Goal: Transaction & Acquisition: Download file/media

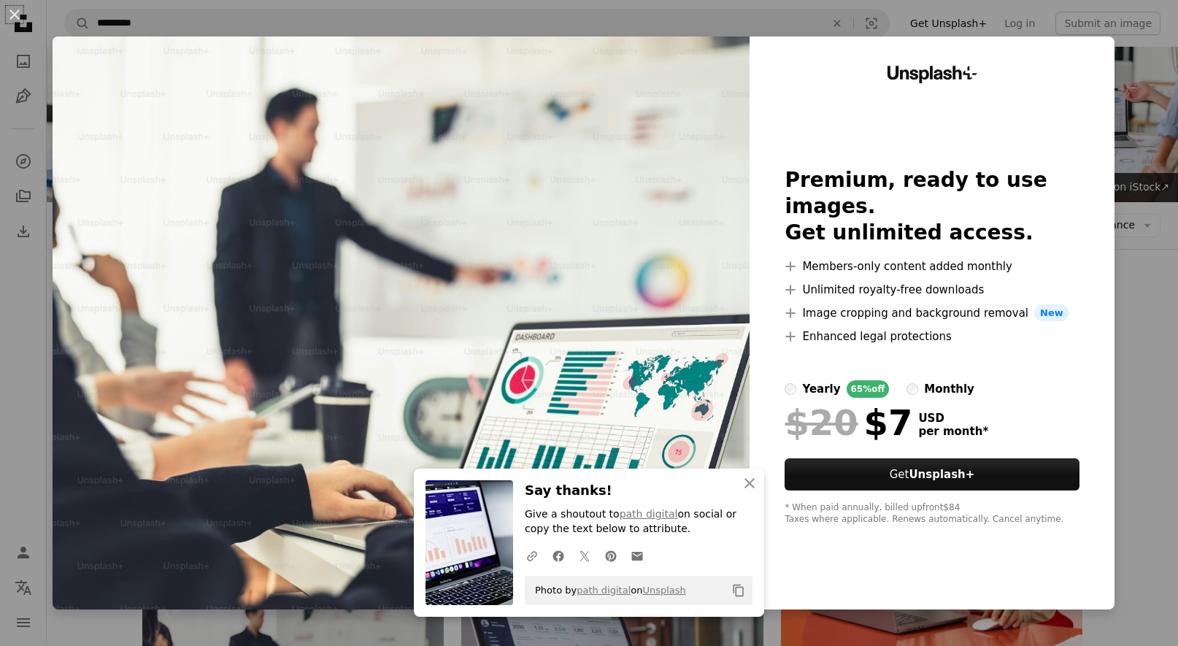
scroll to position [432, 0]
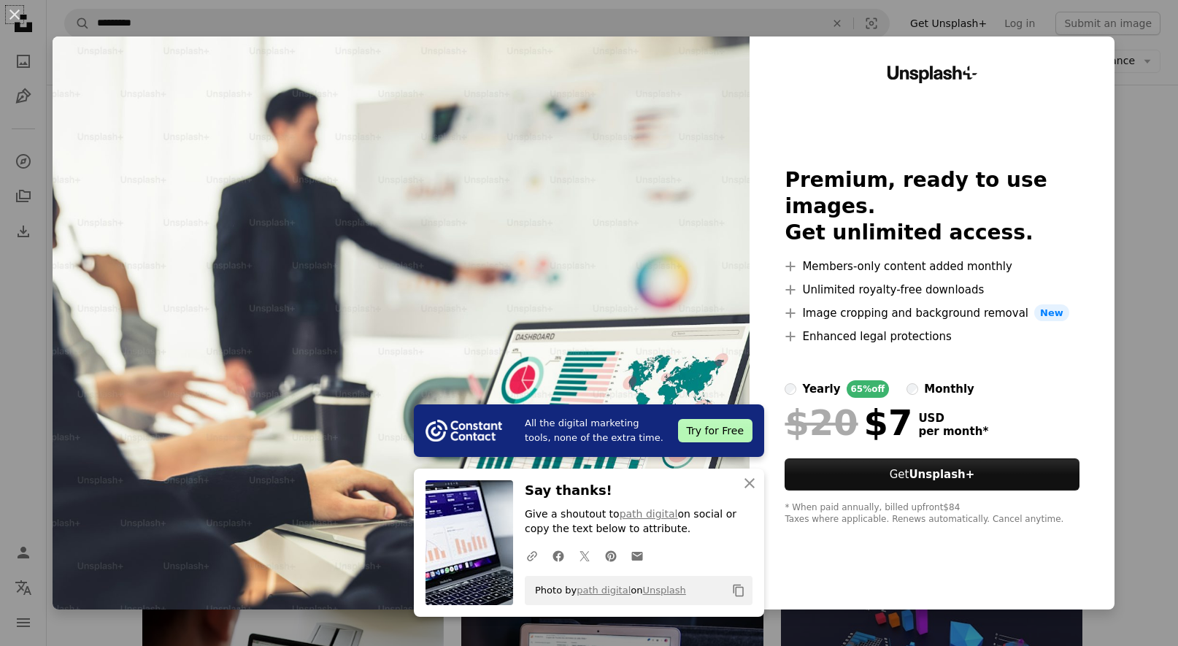
click at [1150, 118] on div "An X shape All the digital marketing tools, none of the extra time. Try for Fre…" at bounding box center [589, 323] width 1178 height 646
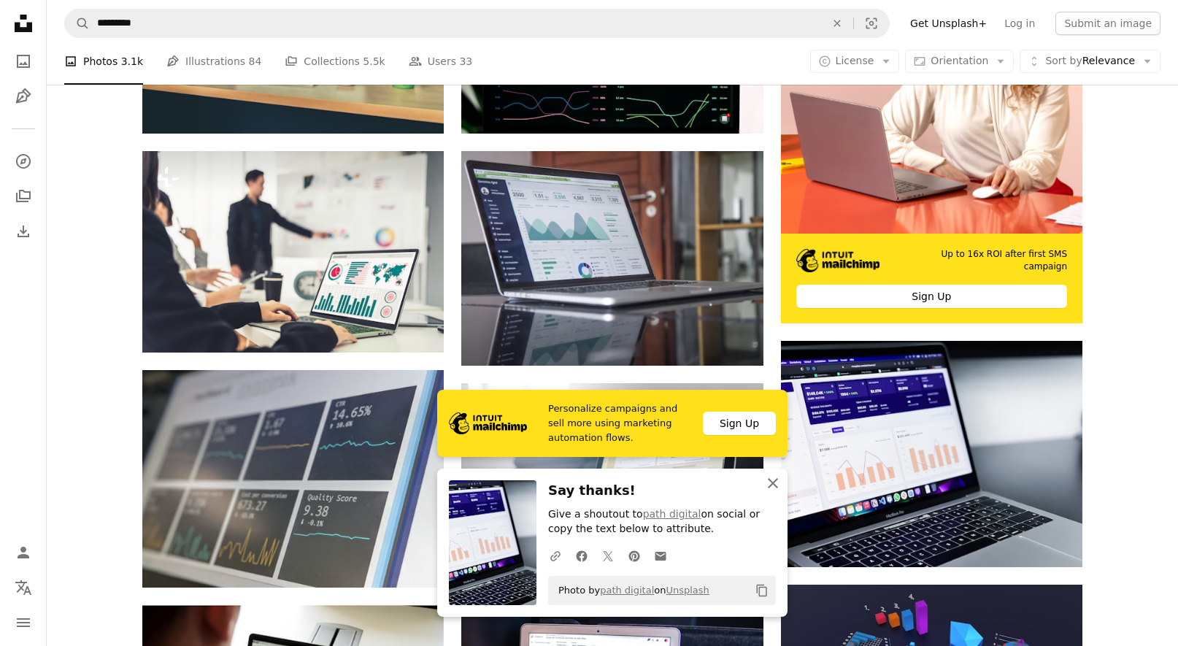
click at [768, 483] on icon "An X shape" at bounding box center [773, 484] width 18 height 18
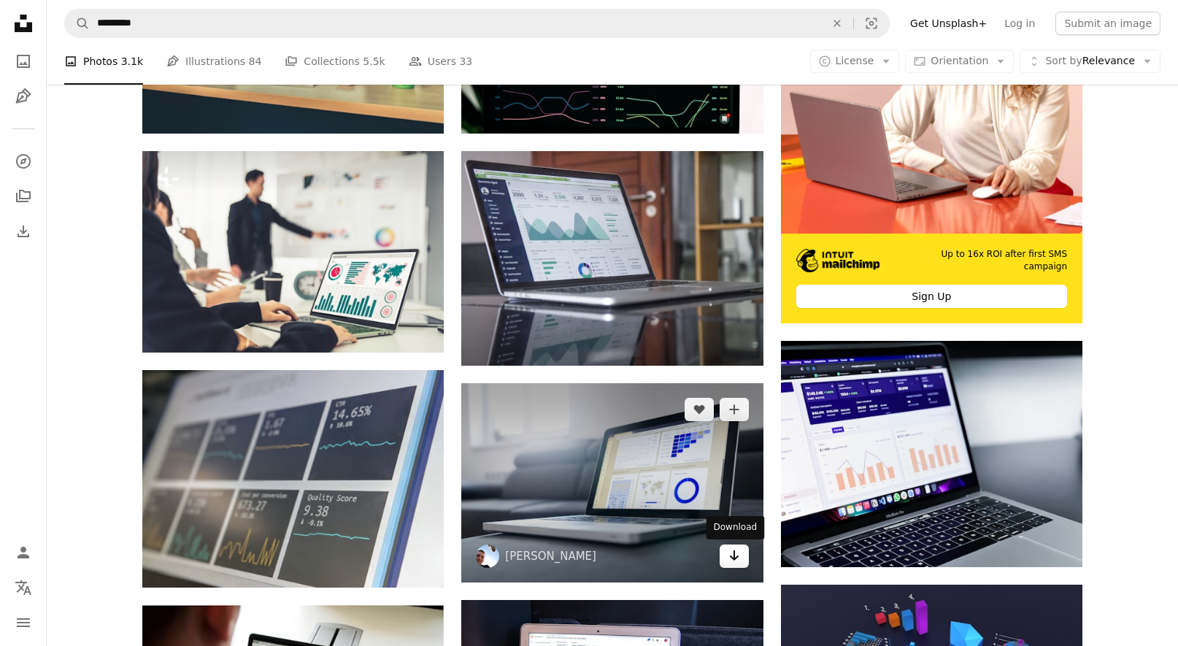
click at [736, 556] on icon "Arrow pointing down" at bounding box center [735, 556] width 12 height 18
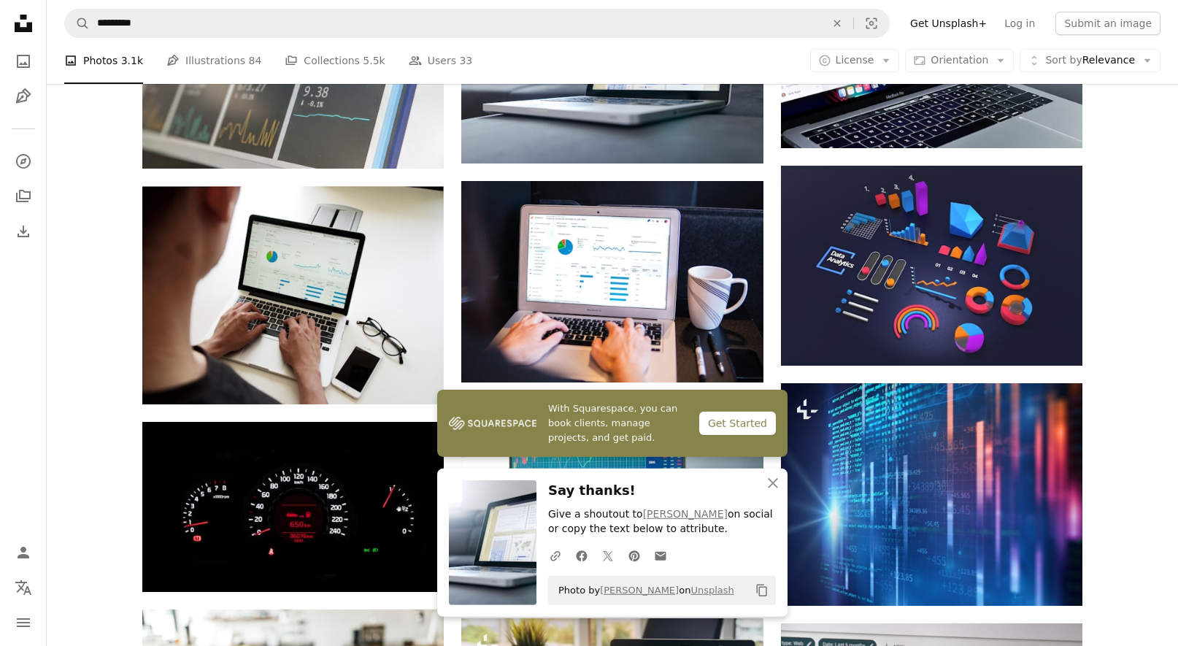
scroll to position [868, 0]
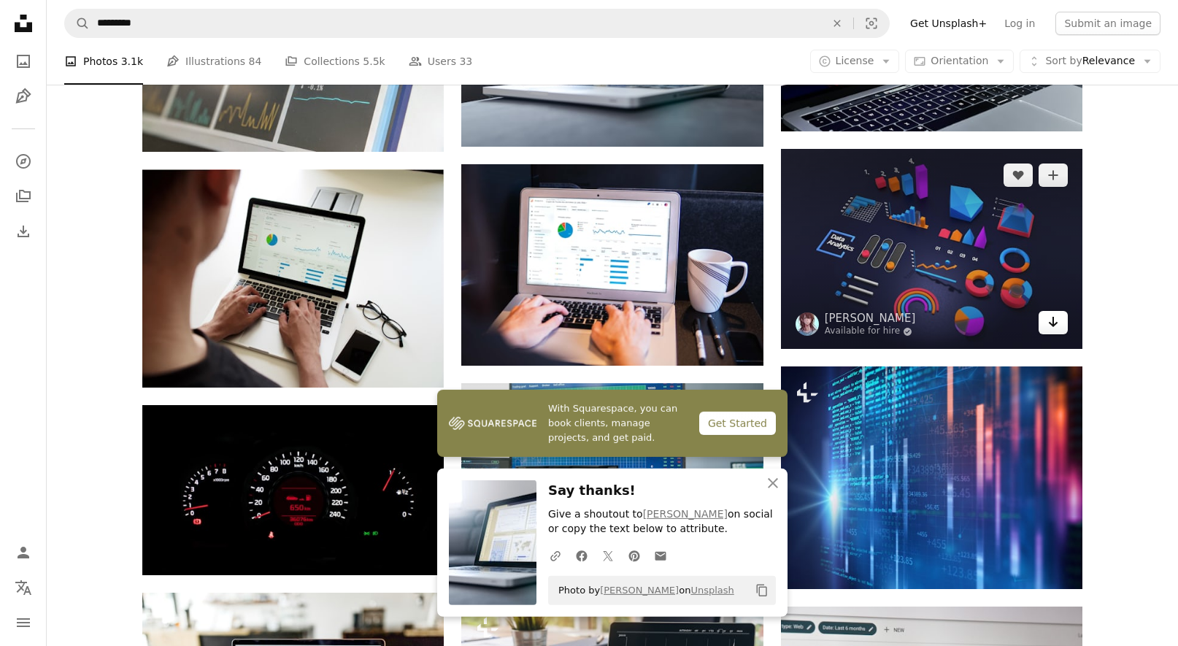
click at [1050, 326] on icon "Arrow pointing down" at bounding box center [1054, 322] width 12 height 18
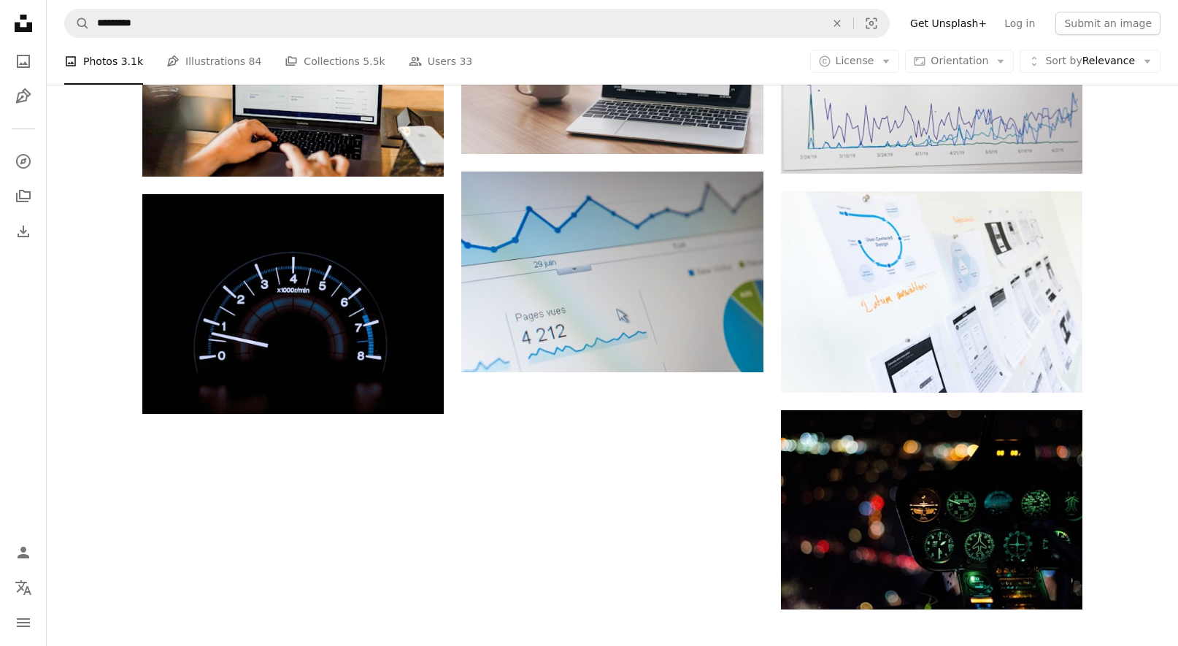
scroll to position [1466, 0]
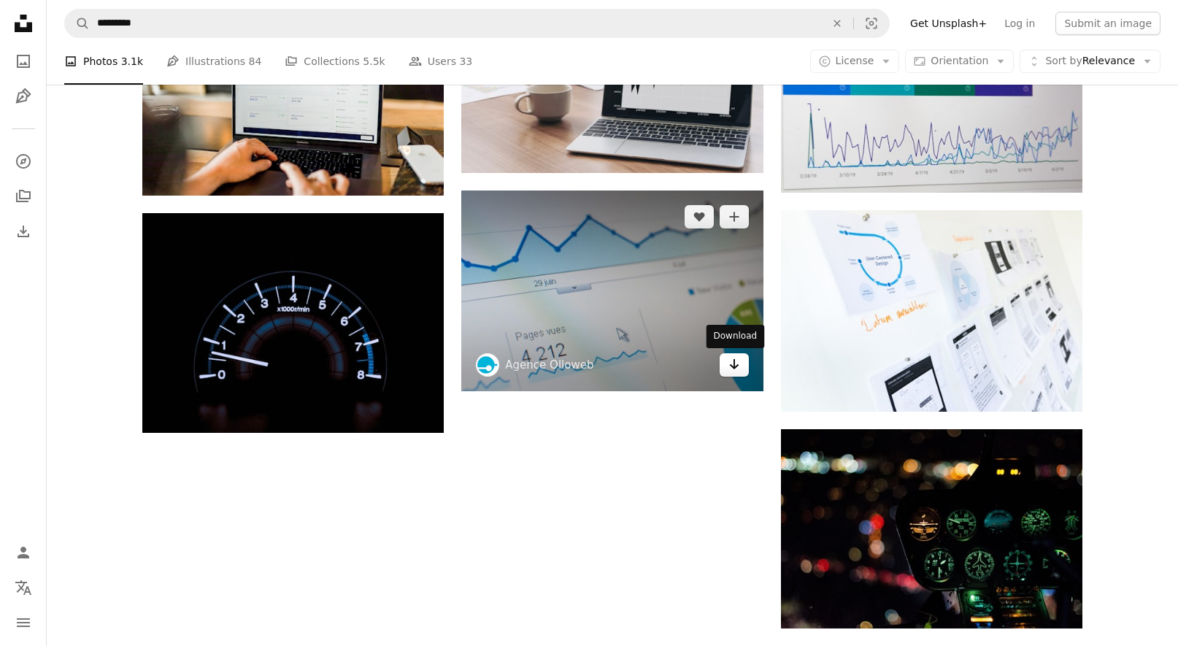
click at [733, 363] on icon "Arrow pointing down" at bounding box center [735, 365] width 12 height 18
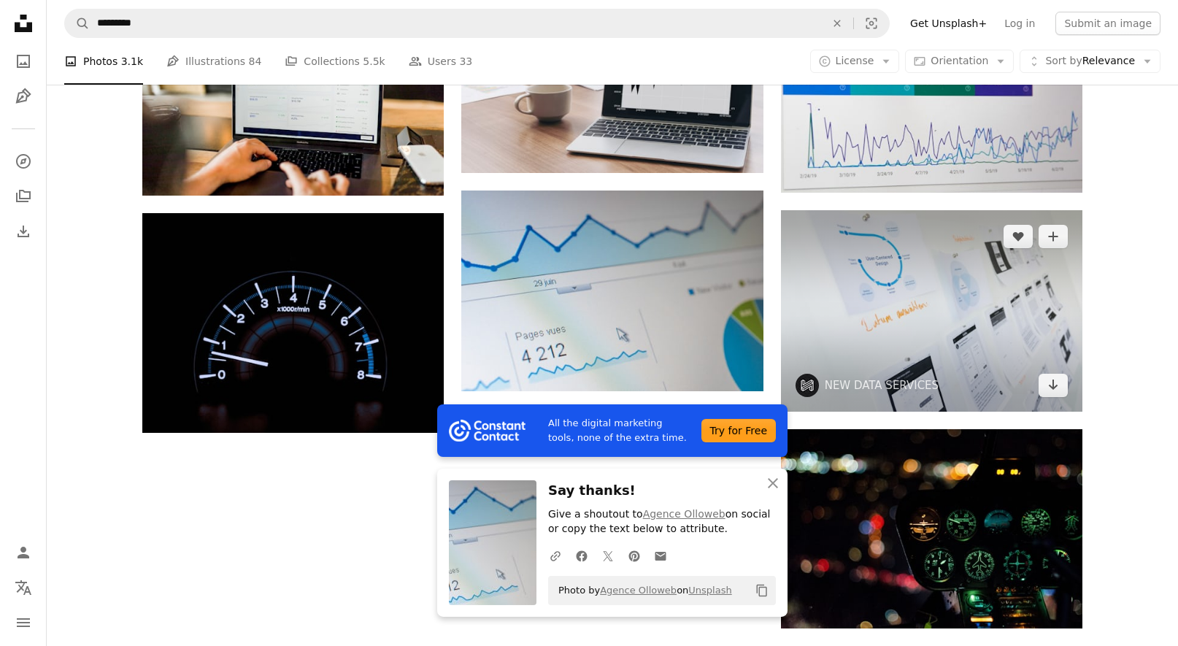
scroll to position [1473, 0]
